Goal: Feedback & Contribution: Contribute content

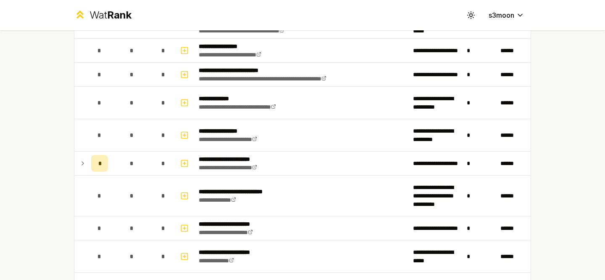
scroll to position [570, 0]
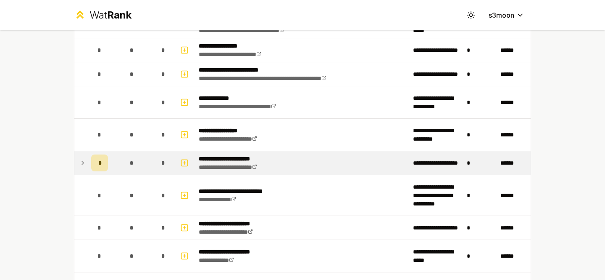
click at [82, 162] on icon at bounding box center [82, 163] width 7 height 10
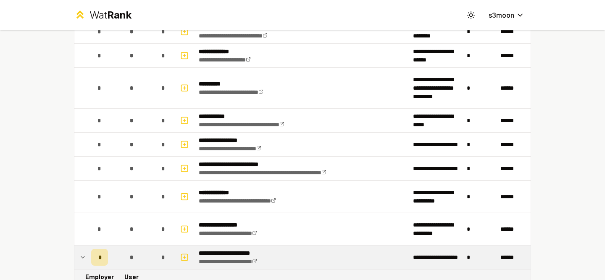
scroll to position [526, 0]
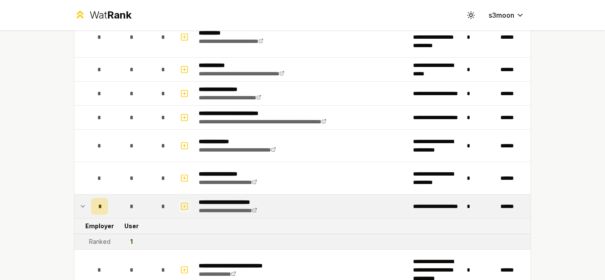
click at [184, 203] on icon "button" at bounding box center [184, 206] width 8 height 10
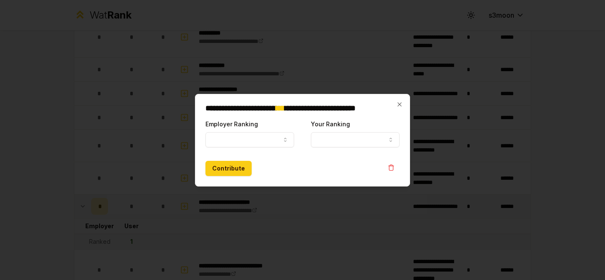
select select
click at [254, 133] on button "Employer Ranking" at bounding box center [250, 139] width 89 height 15
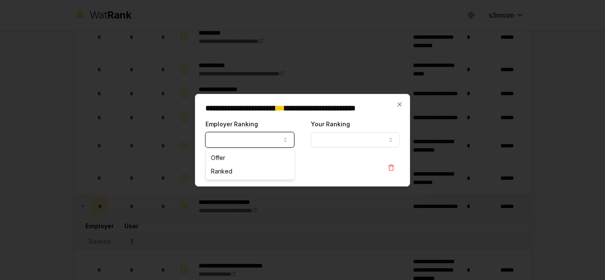
select select "******"
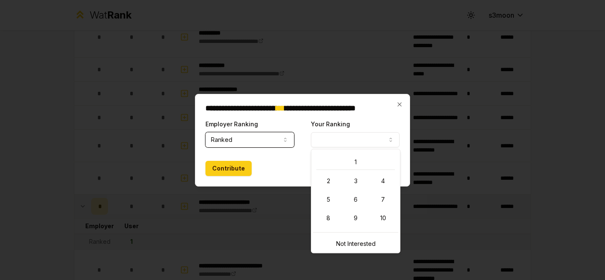
click at [328, 141] on button "Your Ranking" at bounding box center [355, 139] width 89 height 15
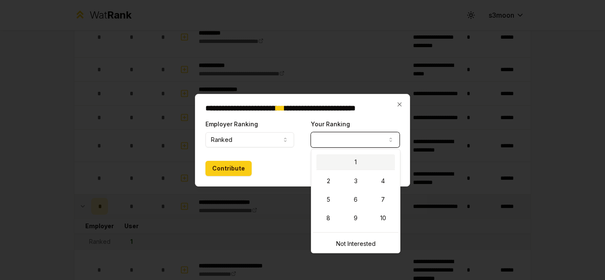
select select "*"
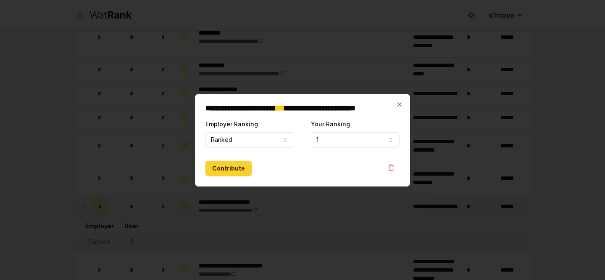
click at [235, 164] on button "Contribute" at bounding box center [229, 168] width 46 height 15
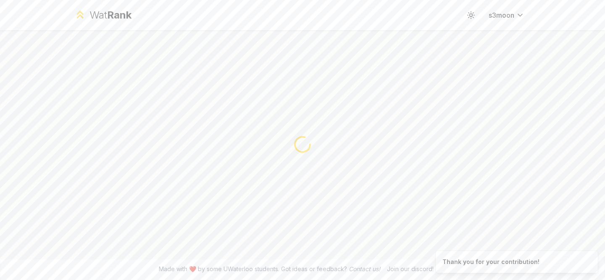
scroll to position [0, 0]
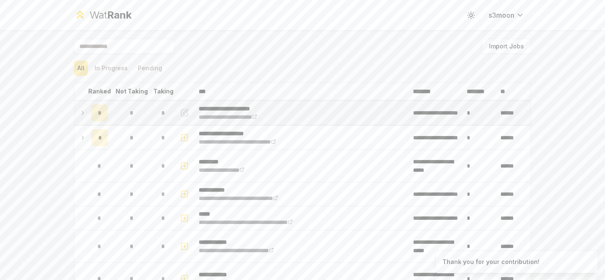
click at [85, 116] on icon at bounding box center [82, 113] width 7 height 10
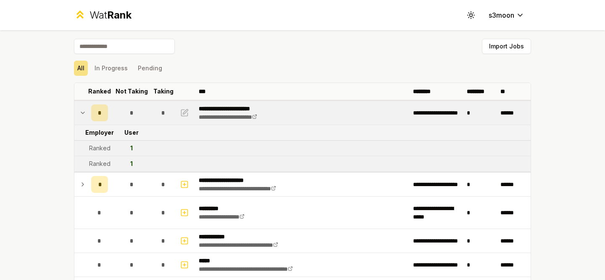
click at [85, 116] on icon at bounding box center [82, 113] width 7 height 10
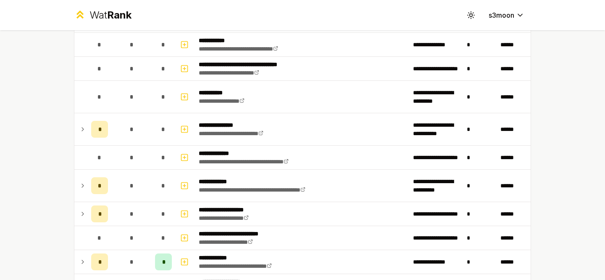
scroll to position [1021, 0]
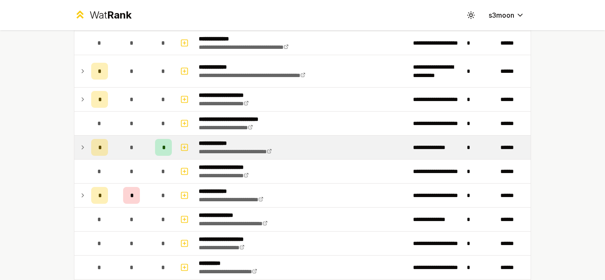
click at [166, 146] on div "*" at bounding box center [163, 147] width 17 height 17
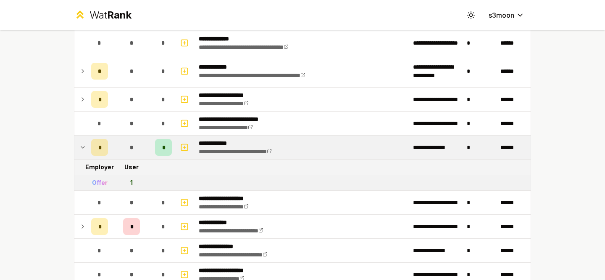
click at [166, 146] on div "*" at bounding box center [163, 147] width 17 height 17
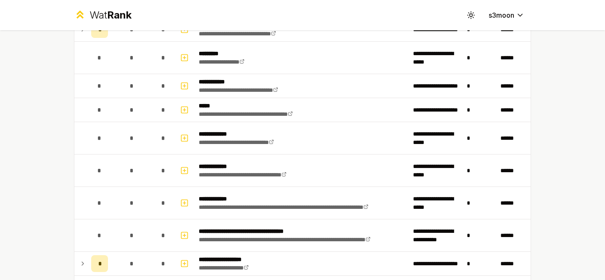
scroll to position [0, 0]
